Goal: Transaction & Acquisition: Book appointment/travel/reservation

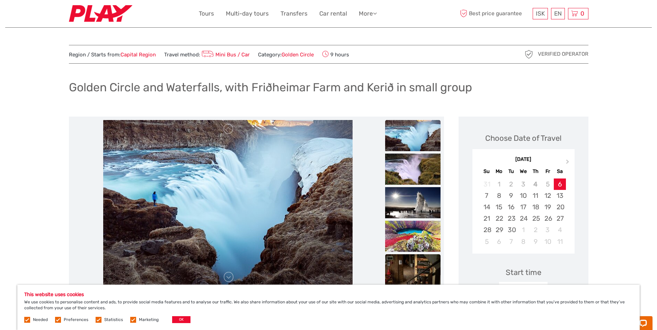
click at [406, 269] on img at bounding box center [412, 269] width 55 height 31
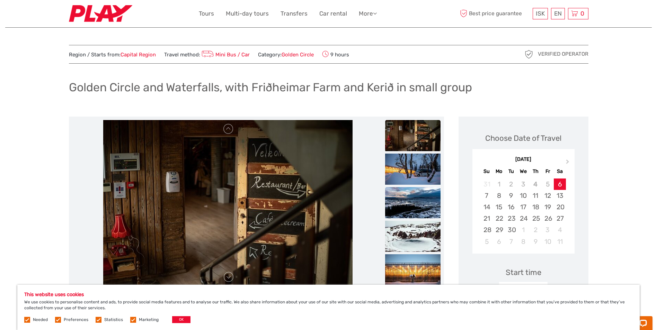
click at [415, 205] on img at bounding box center [412, 202] width 55 height 31
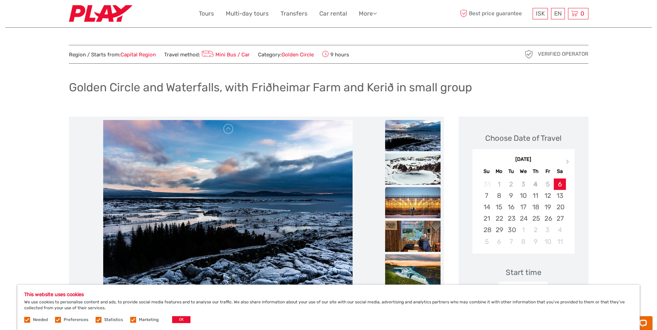
click at [416, 208] on img at bounding box center [412, 202] width 55 height 31
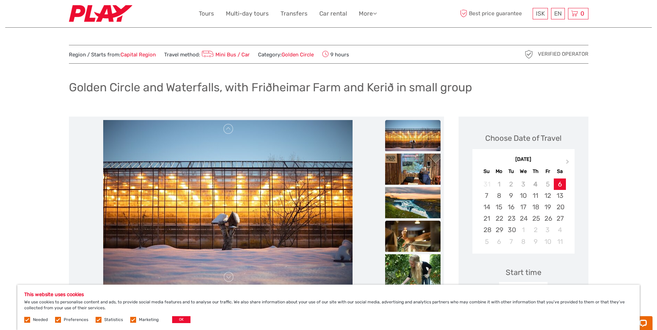
click at [413, 236] on img at bounding box center [412, 236] width 55 height 31
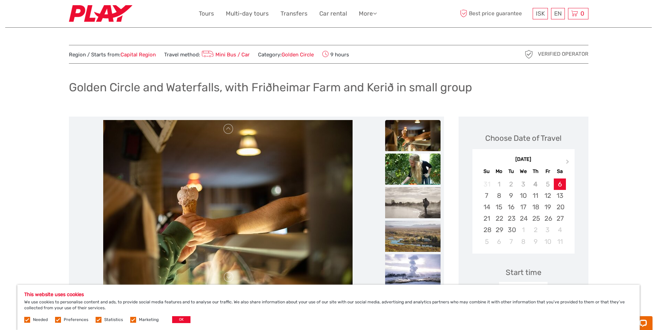
click at [409, 166] on img at bounding box center [412, 169] width 55 height 31
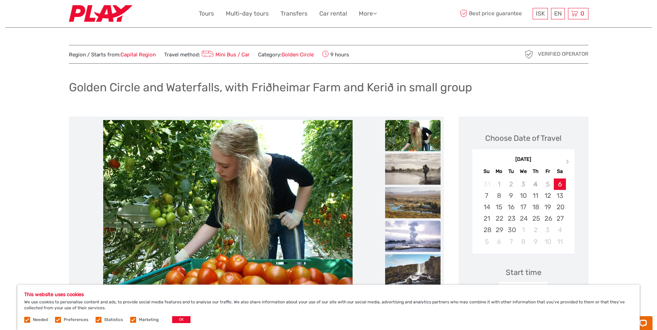
click at [414, 235] on img at bounding box center [412, 236] width 55 height 31
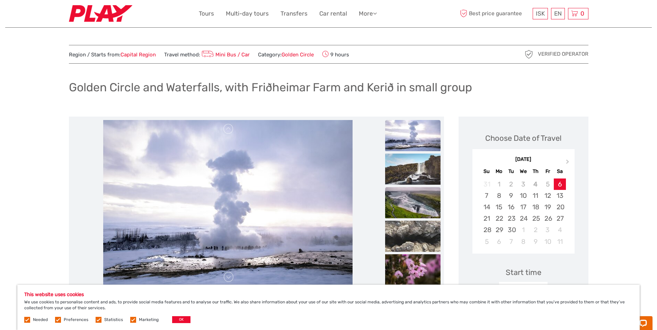
click at [415, 205] on img at bounding box center [412, 202] width 55 height 31
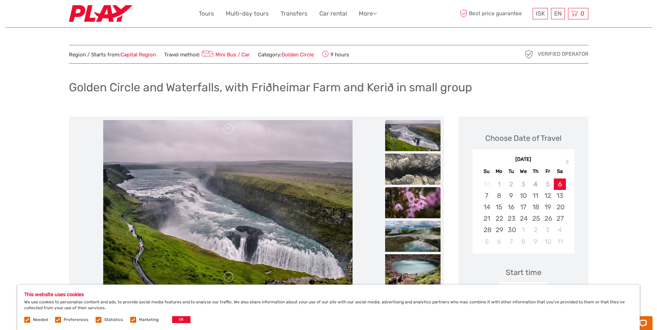
click at [416, 205] on img at bounding box center [412, 202] width 55 height 31
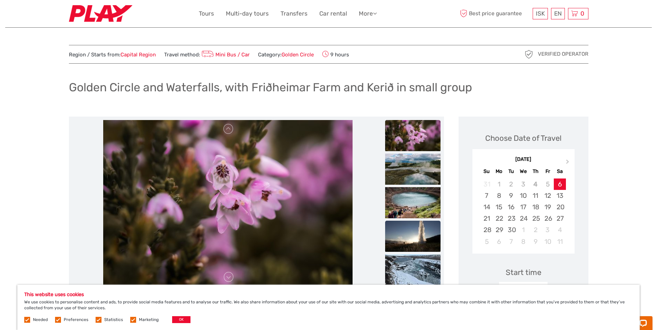
click at [416, 238] on img at bounding box center [412, 236] width 55 height 31
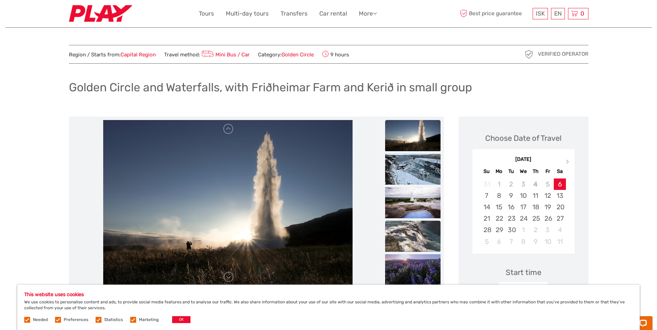
click at [412, 241] on img at bounding box center [412, 236] width 55 height 31
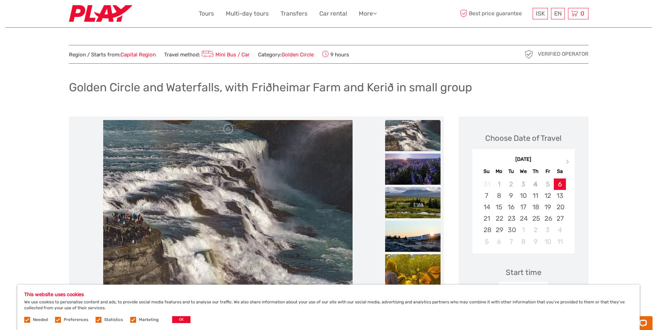
click at [409, 204] on img at bounding box center [412, 202] width 55 height 31
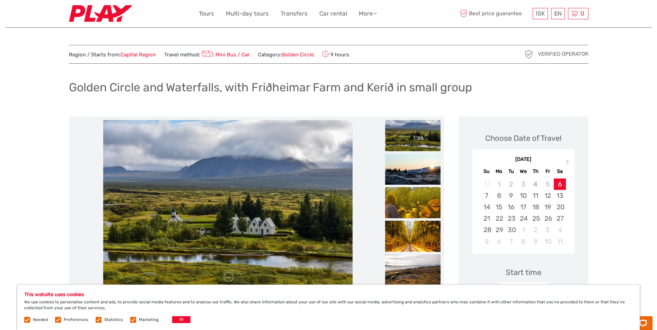
click at [411, 209] on img at bounding box center [412, 202] width 55 height 31
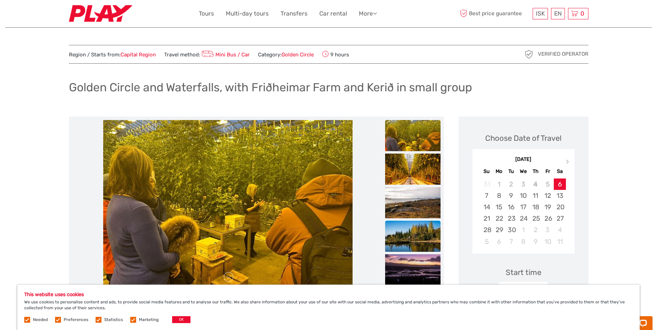
click at [410, 238] on img at bounding box center [412, 236] width 55 height 31
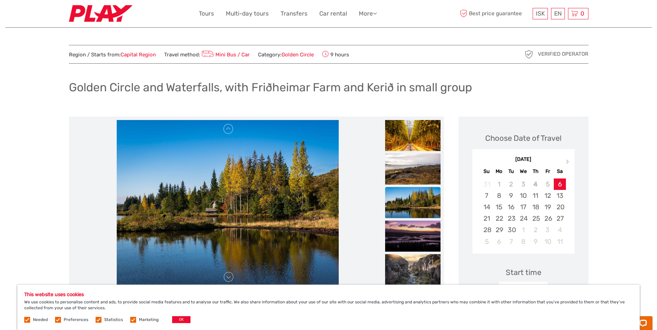
click at [410, 238] on img at bounding box center [412, 235] width 55 height 31
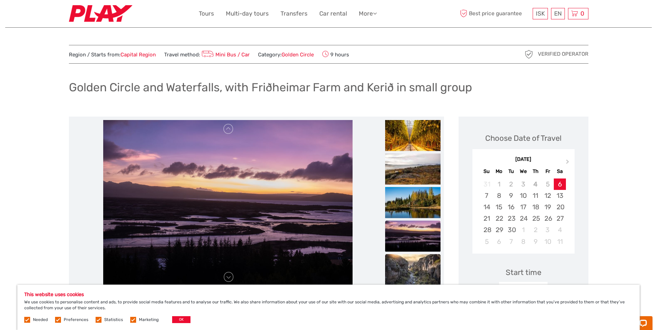
click at [416, 264] on img at bounding box center [412, 269] width 55 height 31
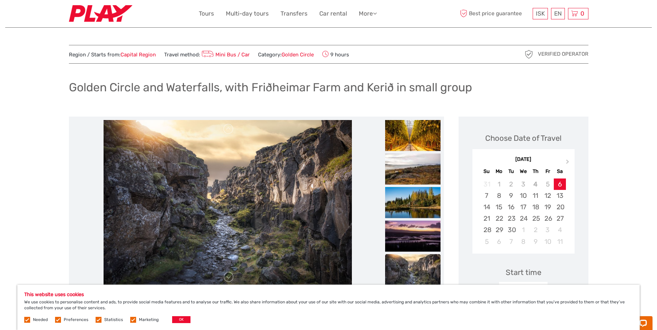
click at [245, 234] on img at bounding box center [227, 203] width 248 height 166
